Goal: Task Accomplishment & Management: Use online tool/utility

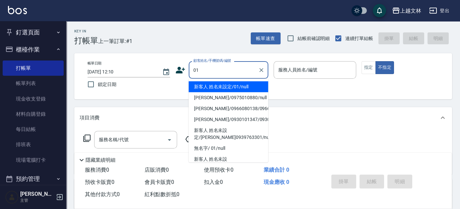
type input "01"
type input "1"
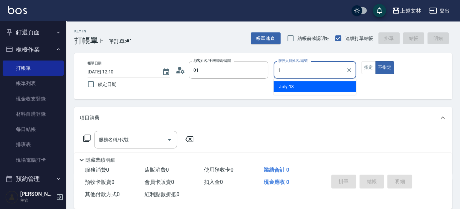
type input "新客人 姓名未設定/01/null"
type input "July-13"
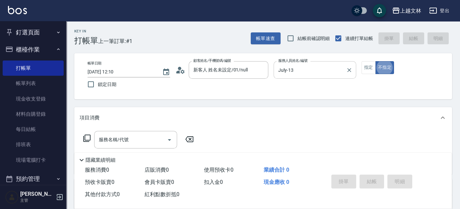
type button "false"
click at [125, 142] on div "服務名稱/代號 服務名稱/代號" at bounding box center [135, 140] width 83 height 18
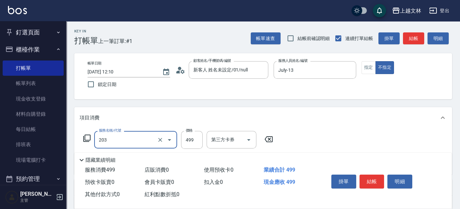
type input "B級洗+剪(203)"
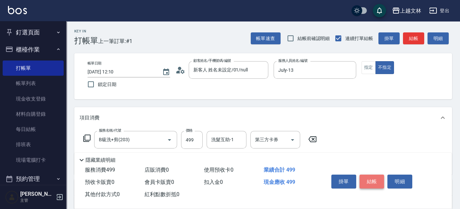
click at [369, 179] on button "結帳" at bounding box center [371, 182] width 25 height 14
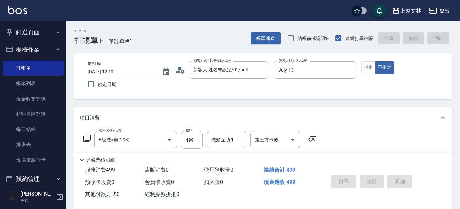
type input "[DATE] 13:56"
